Goal: Information Seeking & Learning: Learn about a topic

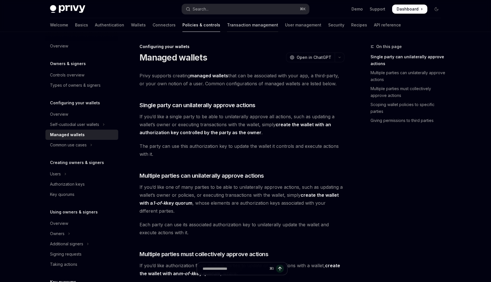
click at [227, 29] on link "Transaction management" at bounding box center [252, 25] width 51 height 14
type textarea "*"
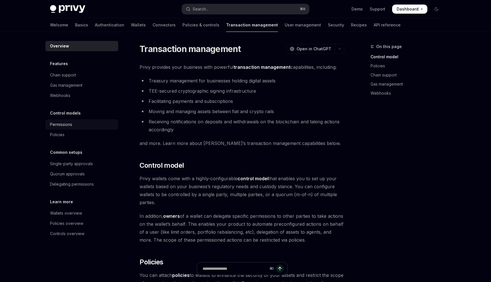
click at [71, 124] on div "Permissions" at bounding box center [61, 124] width 22 height 7
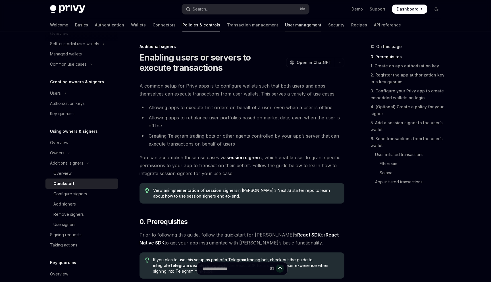
click at [285, 26] on link "User management" at bounding box center [303, 25] width 36 height 14
type textarea "*"
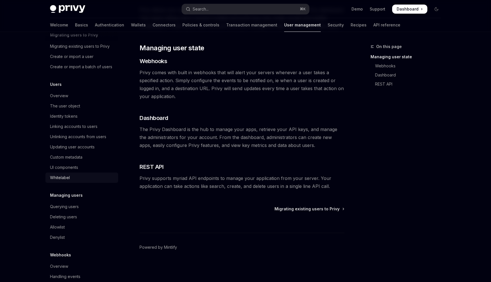
scroll to position [40, 0]
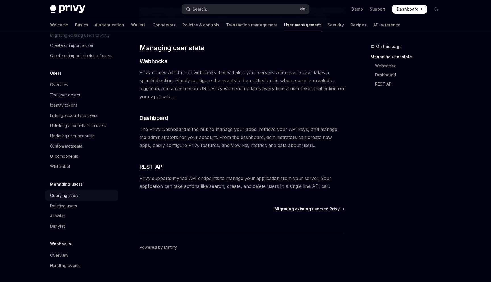
click at [77, 194] on div "Querying users" at bounding box center [64, 195] width 29 height 7
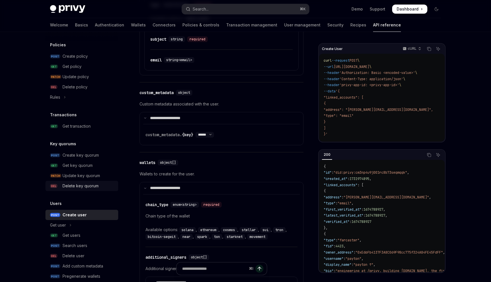
scroll to position [315, 0]
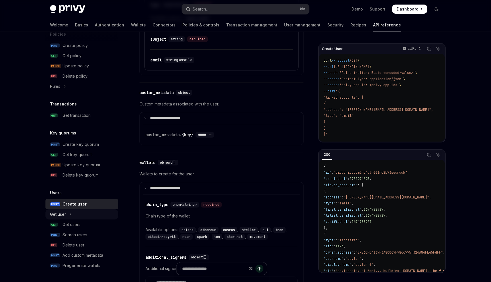
click at [69, 214] on button "Get user" at bounding box center [81, 214] width 73 height 10
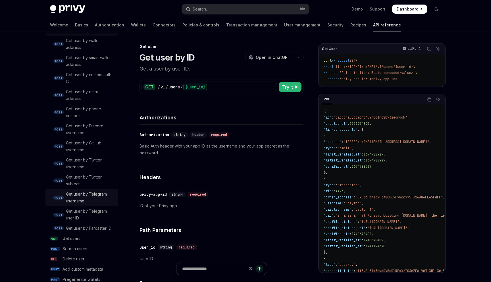
scroll to position [523, 0]
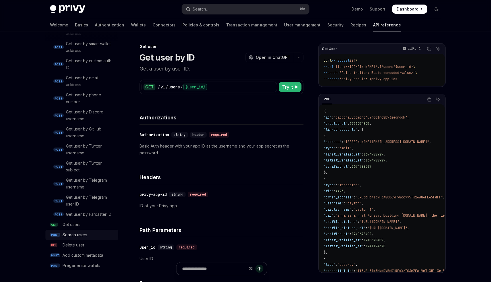
click at [78, 234] on div "Search users" at bounding box center [74, 234] width 25 height 7
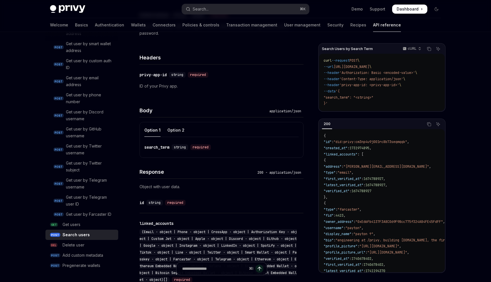
scroll to position [132, 0]
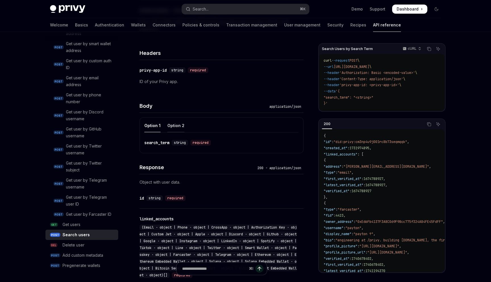
click at [174, 125] on div "Option 2" at bounding box center [175, 125] width 17 height 13
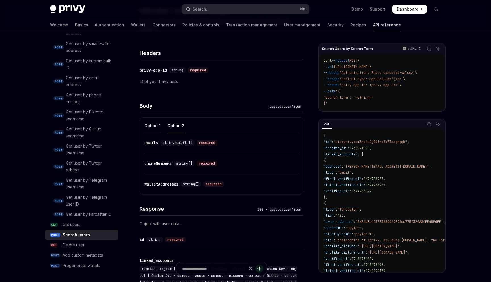
click at [149, 125] on div "Option 1" at bounding box center [152, 125] width 16 height 13
type textarea "*"
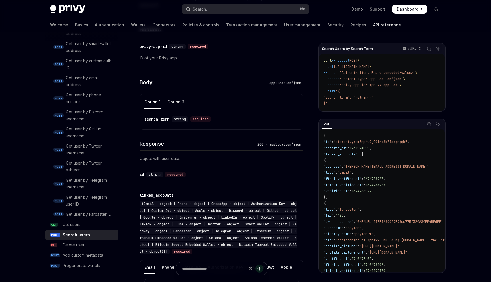
scroll to position [156, 0]
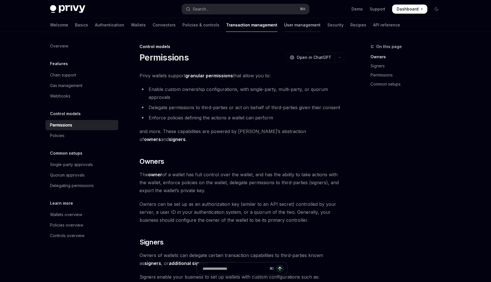
click at [284, 24] on link "User management" at bounding box center [302, 25] width 36 height 14
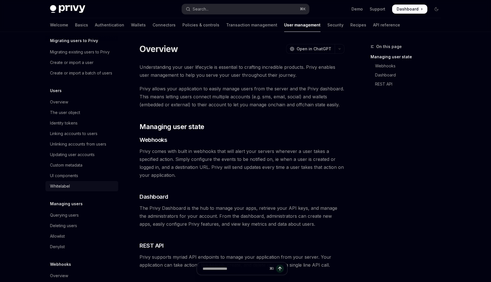
scroll to position [44, 0]
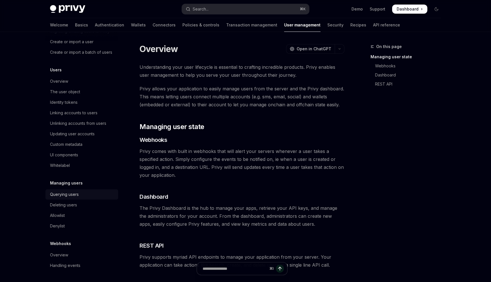
click at [73, 196] on div "Querying users" at bounding box center [64, 194] width 29 height 7
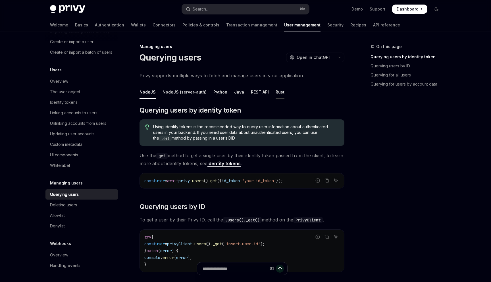
click at [277, 92] on div "Rust" at bounding box center [279, 91] width 9 height 13
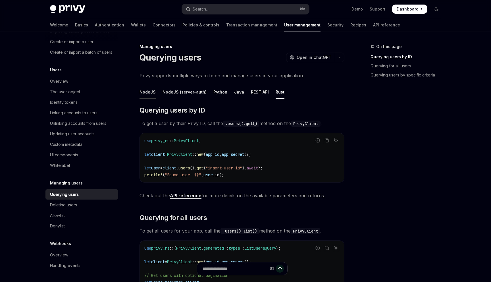
click at [146, 91] on div "NodeJS" at bounding box center [147, 91] width 16 height 13
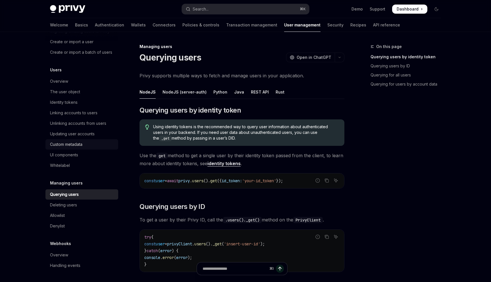
click at [75, 141] on link "Custom metadata" at bounding box center [81, 144] width 73 height 10
type textarea "*"
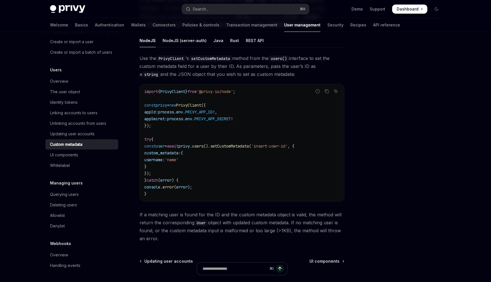
scroll to position [127, 0]
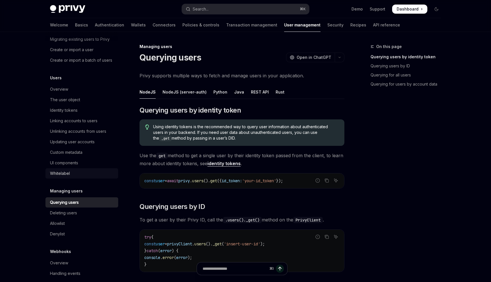
scroll to position [38, 0]
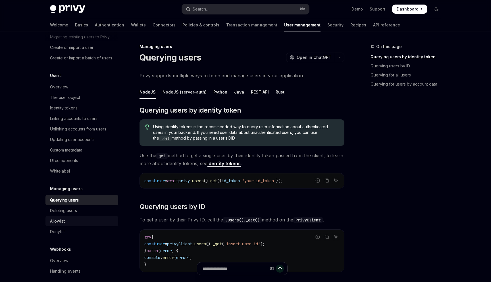
click at [60, 222] on div "Allowlist" at bounding box center [57, 220] width 15 height 7
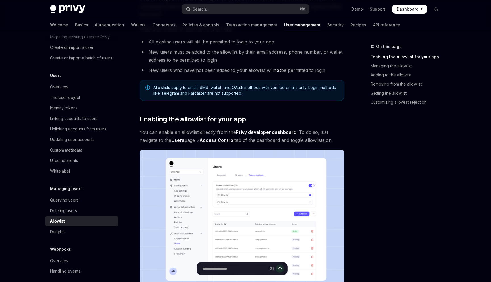
scroll to position [86, 0]
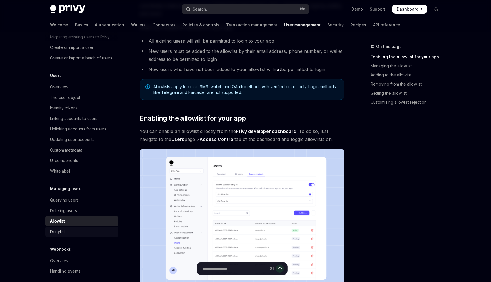
click at [61, 230] on div "Denylist" at bounding box center [57, 231] width 15 height 7
type textarea "*"
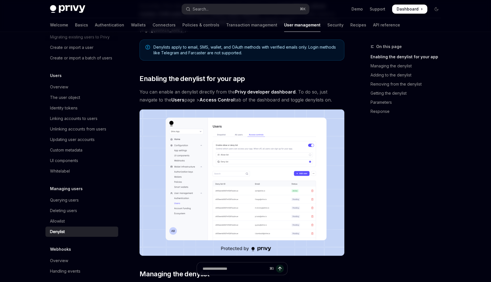
scroll to position [110, 0]
